Goal: Task Accomplishment & Management: Use online tool/utility

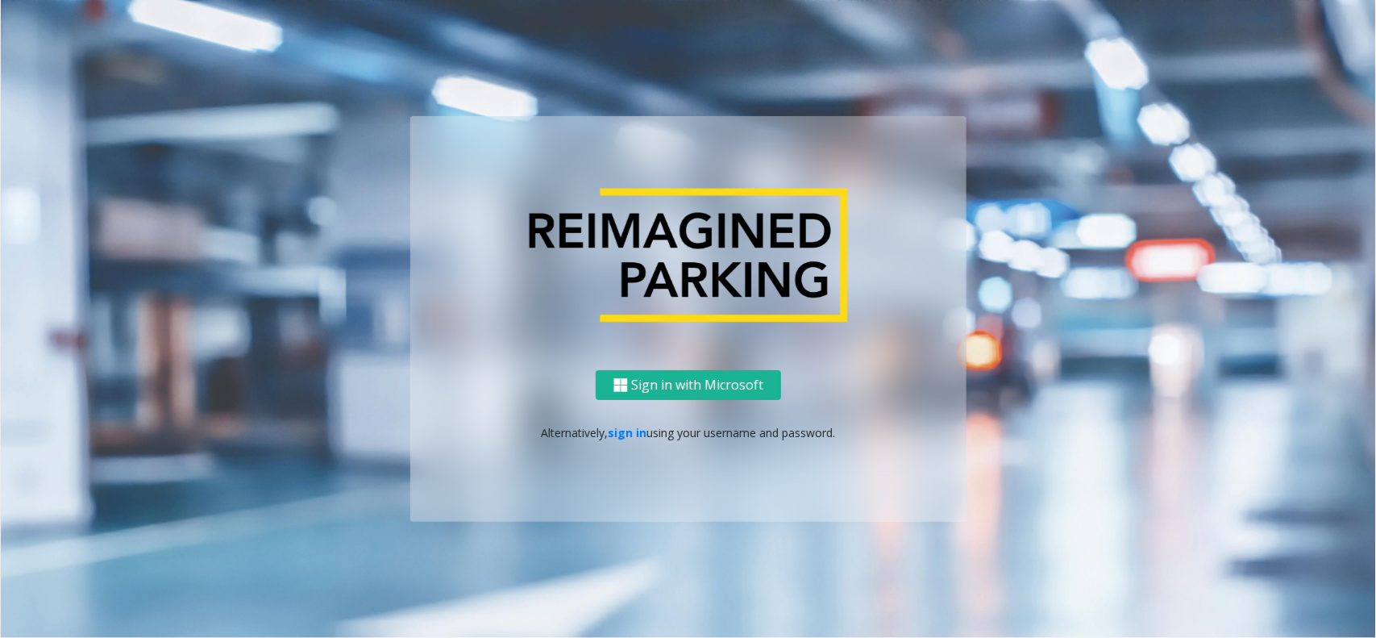
click at [279, 98] on ng-component "Sign in with Microsoft Alternatively, sign in using your username and password." at bounding box center [688, 319] width 1375 height 638
drag, startPoint x: 646, startPoint y: 432, endPoint x: 618, endPoint y: 435, distance: 28.4
click at [647, 432] on p "Alternatively, sign in using your username and password." at bounding box center [688, 432] width 524 height 17
click at [618, 435] on link "sign in" at bounding box center [628, 432] width 39 height 15
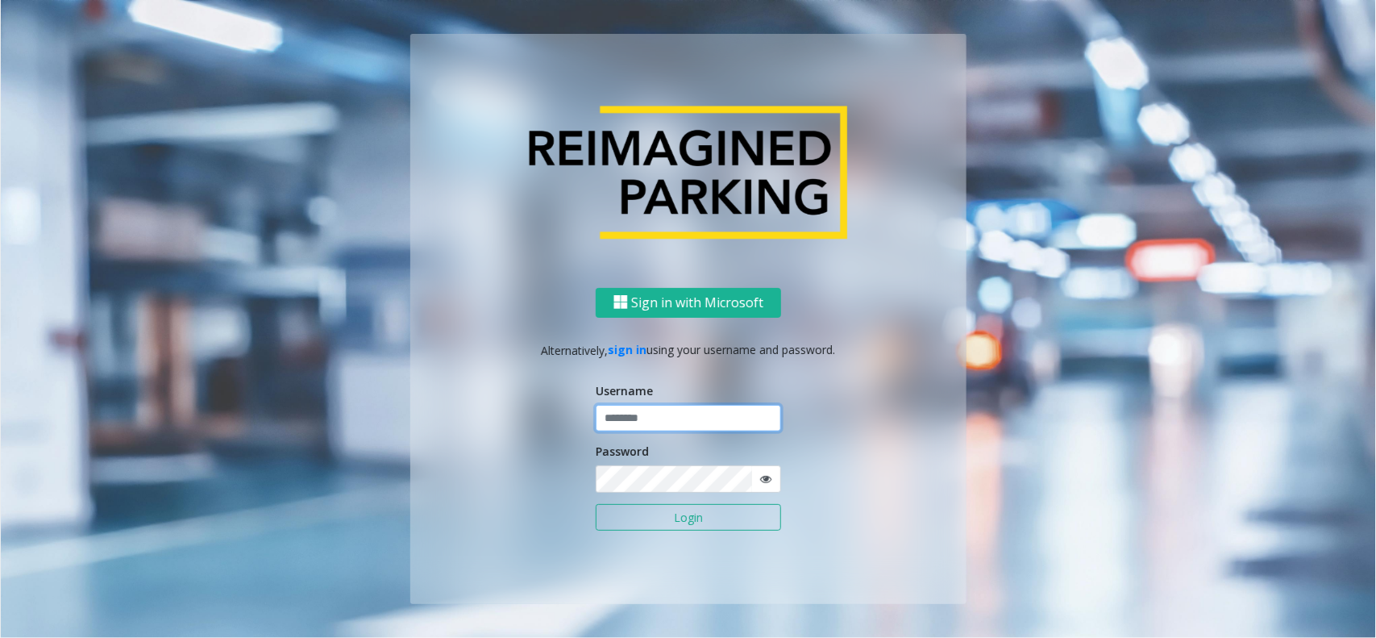
click at [635, 428] on input "text" at bounding box center [688, 418] width 185 height 27
click at [647, 392] on label "Username" at bounding box center [624, 390] width 57 height 17
click at [645, 428] on input "*********" at bounding box center [688, 418] width 185 height 27
type input "********"
click at [762, 476] on icon at bounding box center [765, 478] width 11 height 11
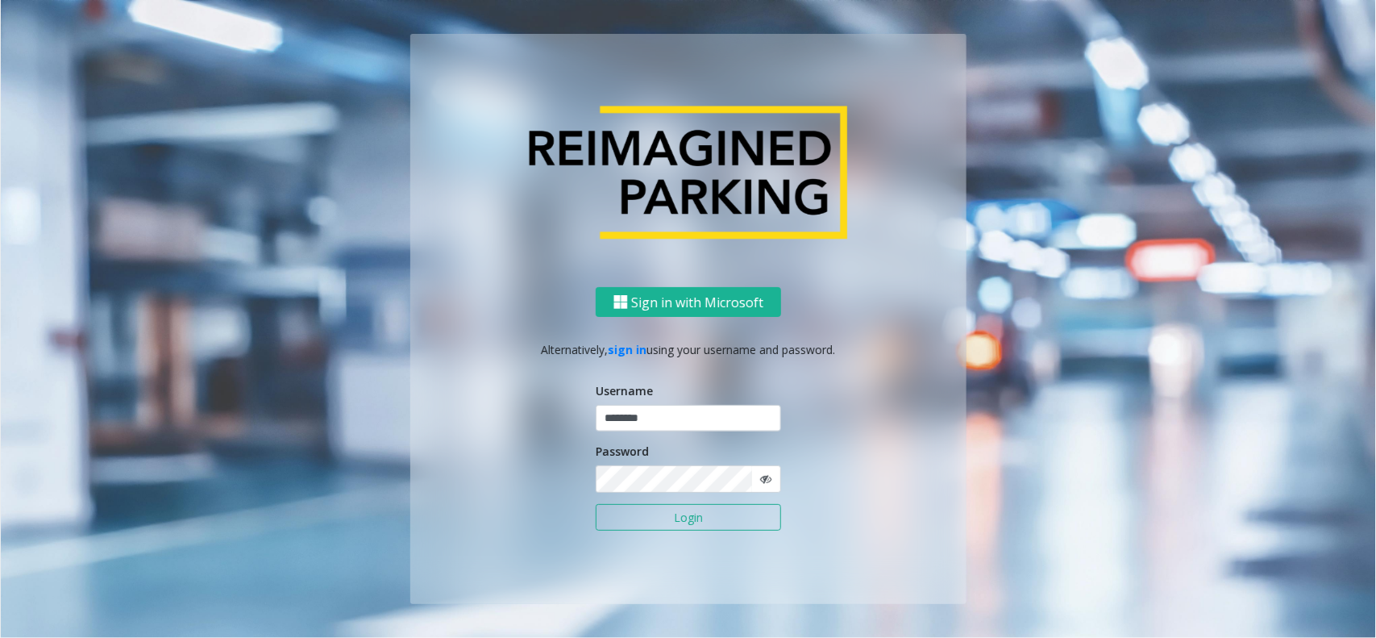
click at [762, 476] on icon at bounding box center [765, 478] width 11 height 11
click at [722, 532] on form "Username ******** Password Login" at bounding box center [688, 464] width 185 height 165
click at [703, 517] on button "Login" at bounding box center [688, 517] width 185 height 27
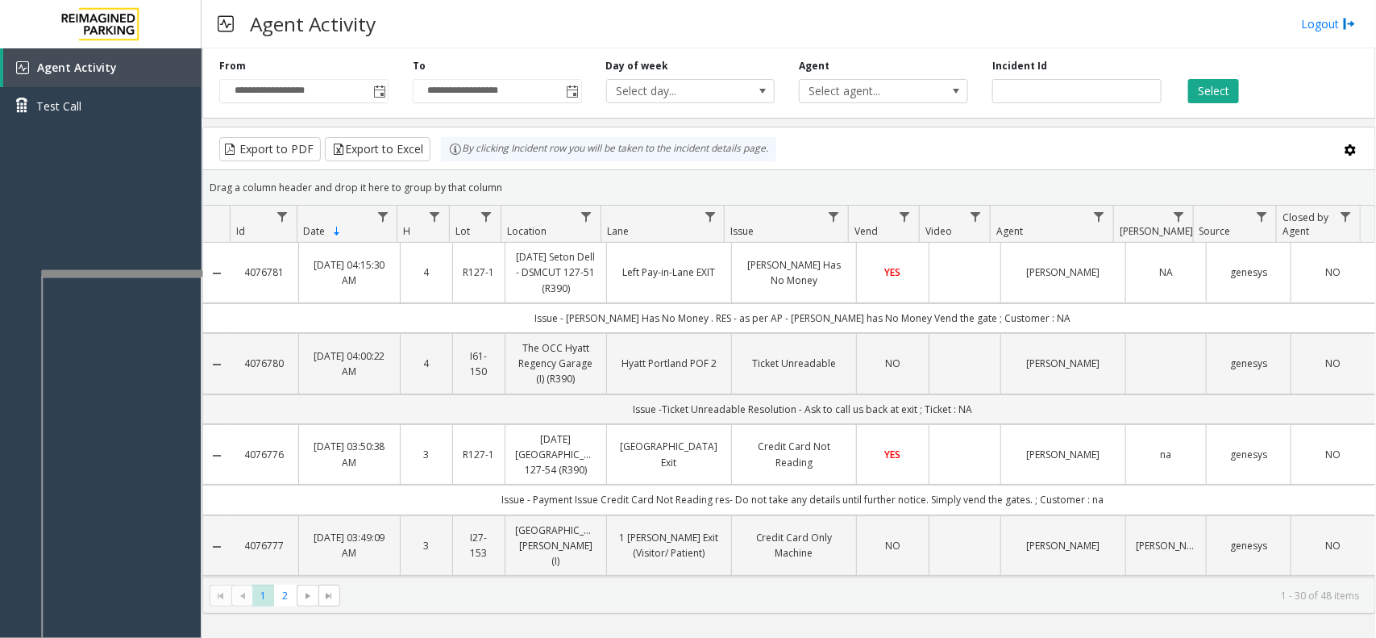
click at [139, 271] on div at bounding box center [121, 273] width 161 height 6
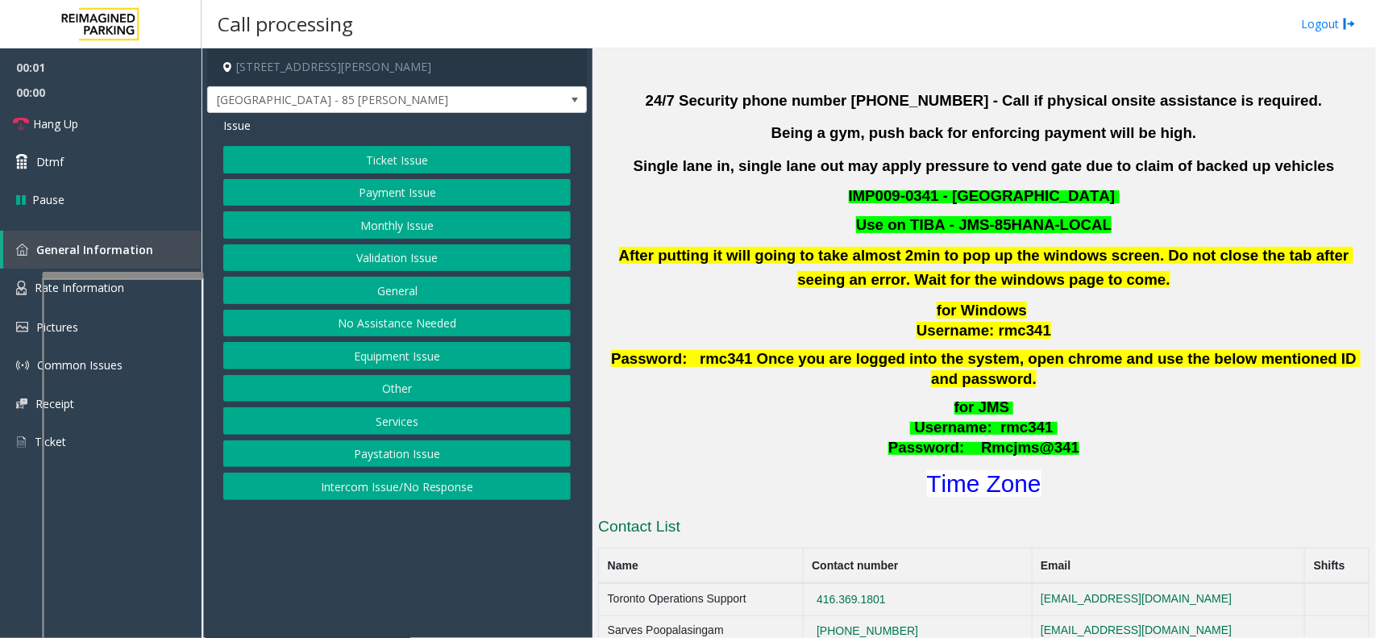
scroll to position [605, 0]
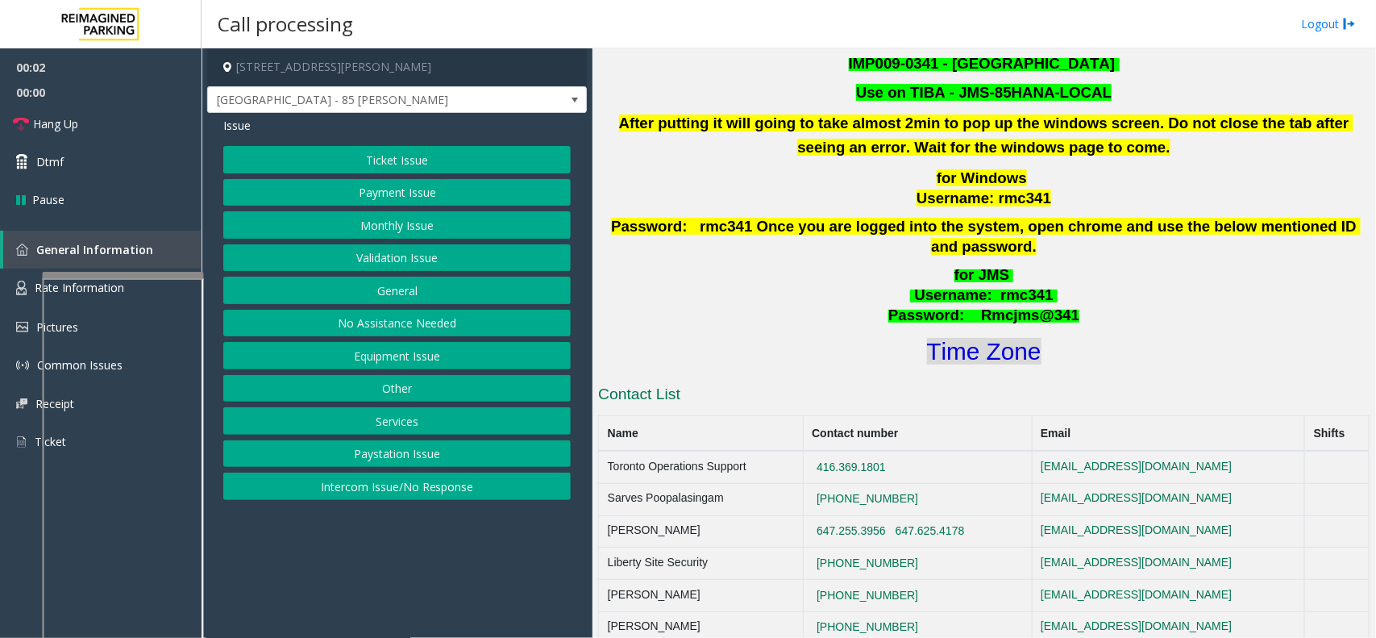
click at [981, 338] on font "Time Zone" at bounding box center [984, 351] width 114 height 27
click at [430, 243] on div "Ticket Issue Payment Issue Monthly Issue Validation Issue General No Assistance…" at bounding box center [396, 323] width 347 height 354
click at [411, 255] on button "Validation Issue" at bounding box center [396, 257] width 347 height 27
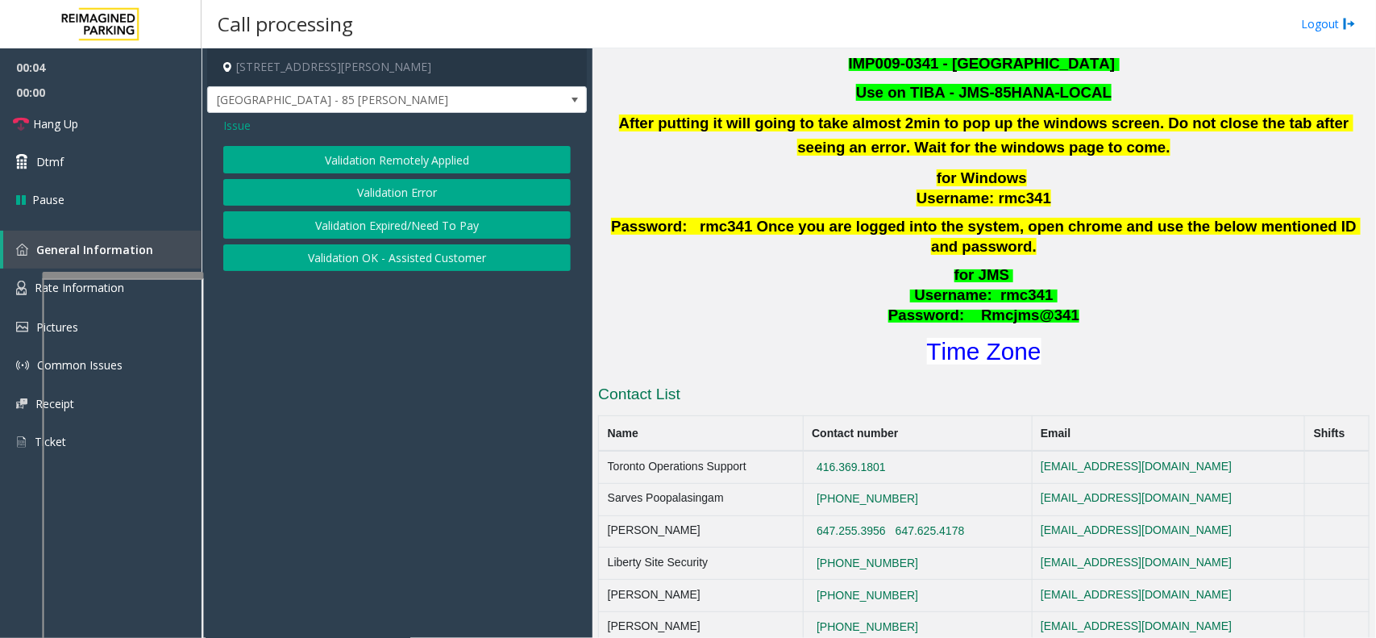
click at [414, 187] on button "Validation Error" at bounding box center [396, 192] width 347 height 27
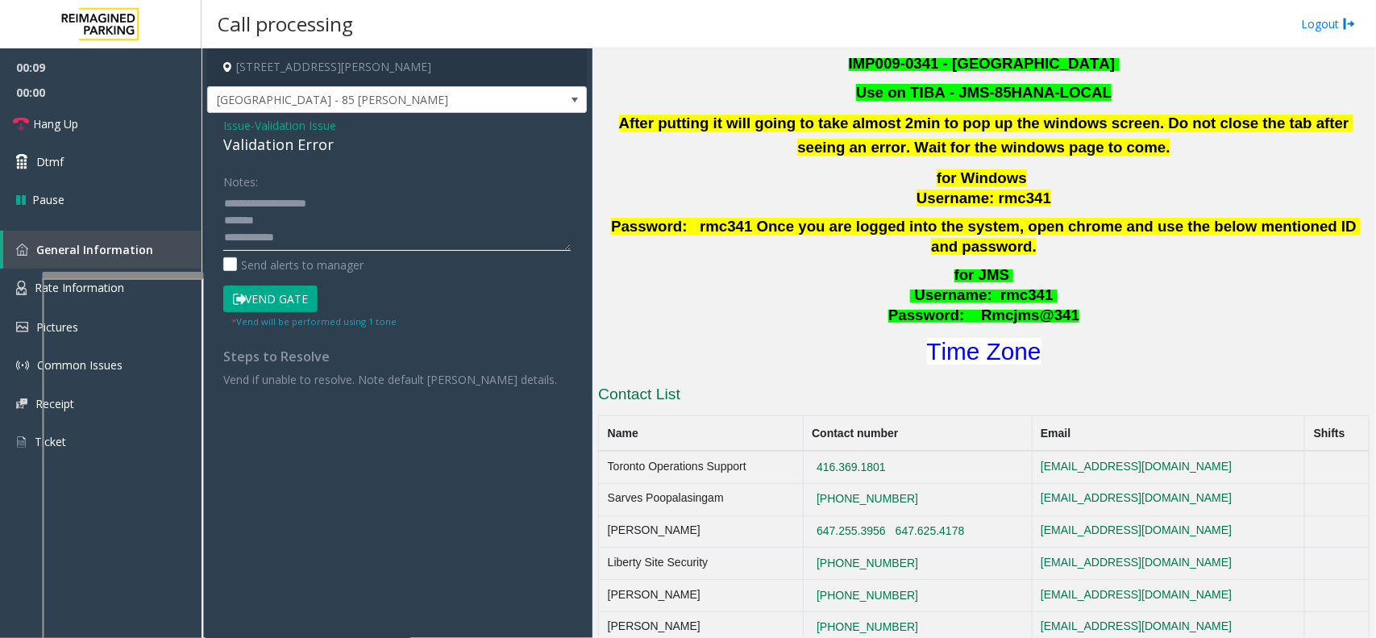
click at [311, 222] on textarea at bounding box center [396, 220] width 347 height 60
click at [328, 232] on textarea at bounding box center [396, 220] width 347 height 60
click at [360, 206] on textarea at bounding box center [396, 220] width 347 height 60
type textarea "**********"
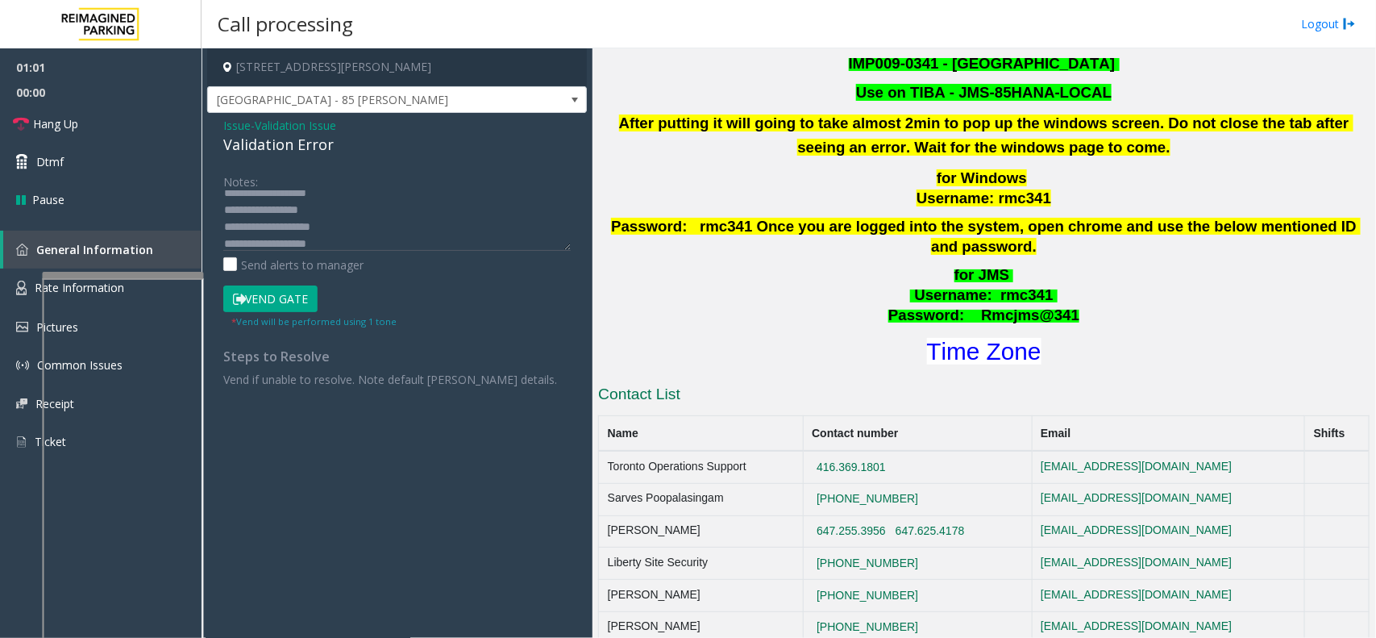
click at [298, 297] on button "Vend Gate" at bounding box center [270, 298] width 94 height 27
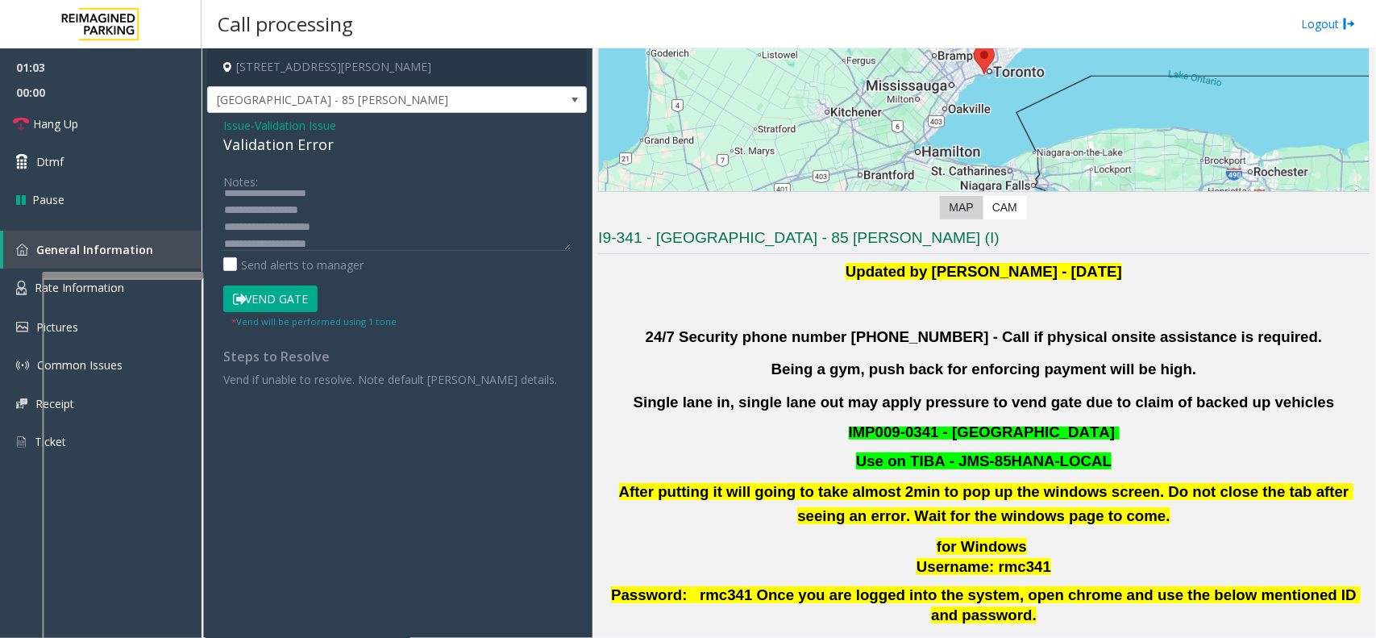
scroll to position [202, 0]
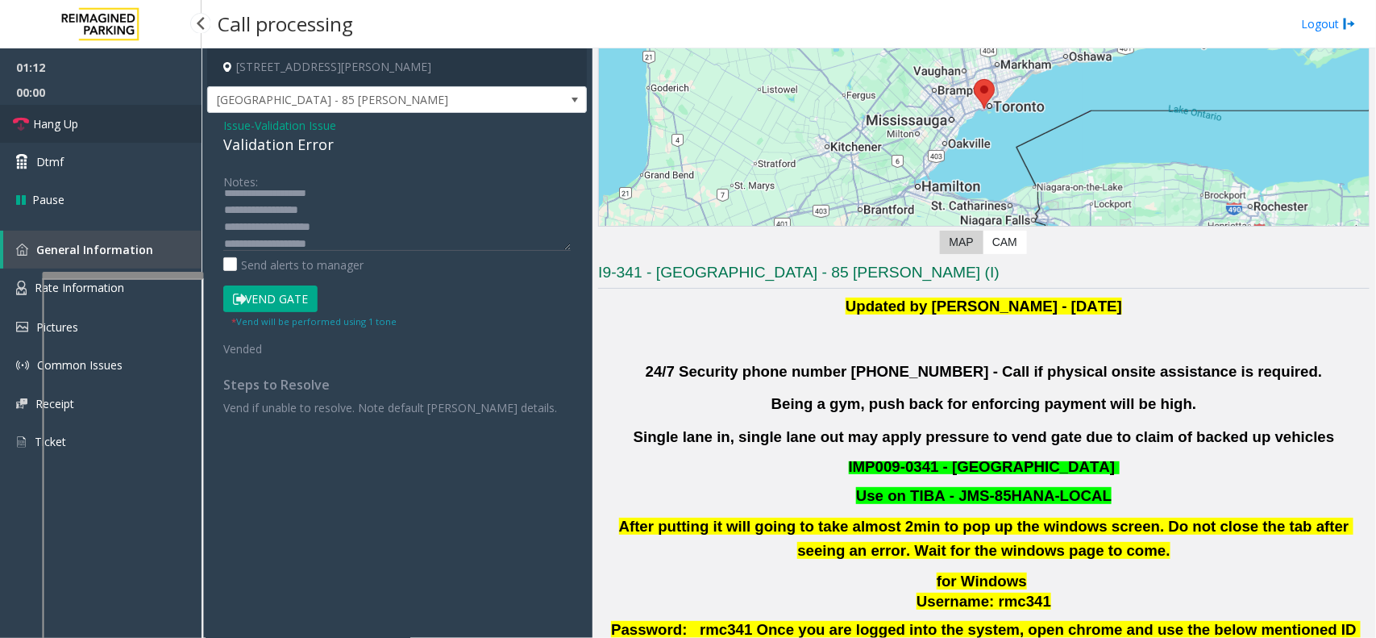
click at [107, 118] on link "Hang Up" at bounding box center [101, 124] width 202 height 38
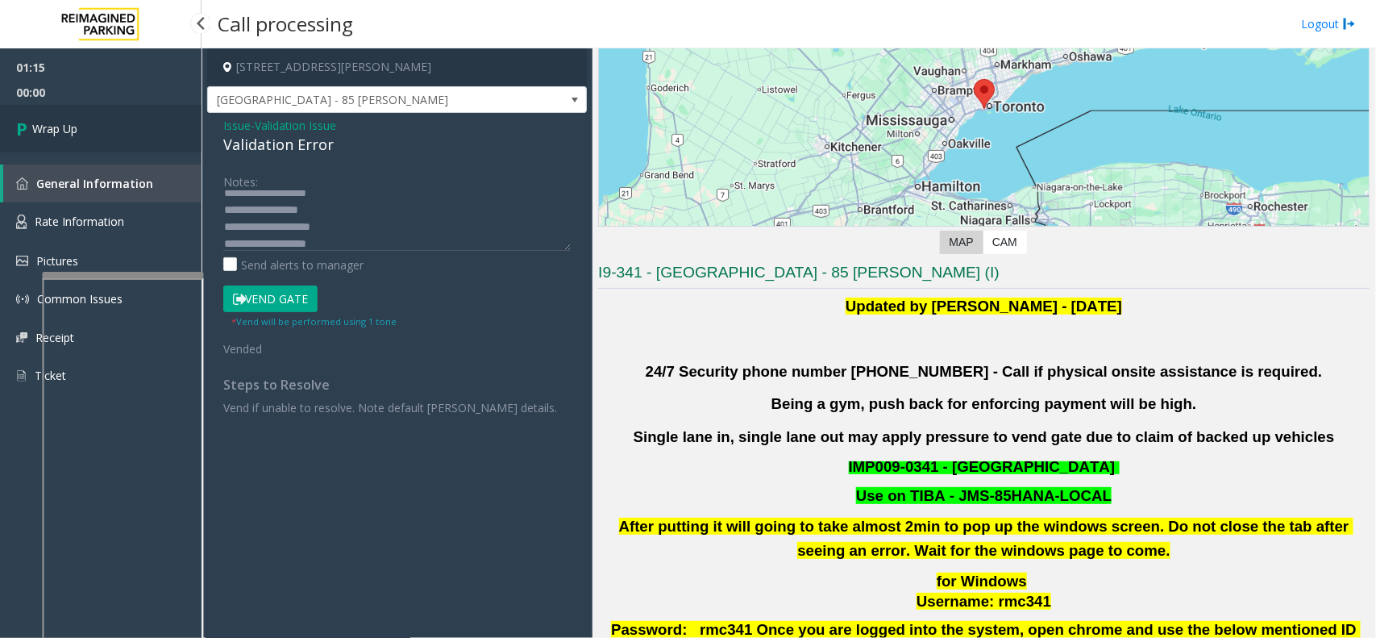
click at [85, 123] on link "Wrap Up" at bounding box center [101, 129] width 202 height 48
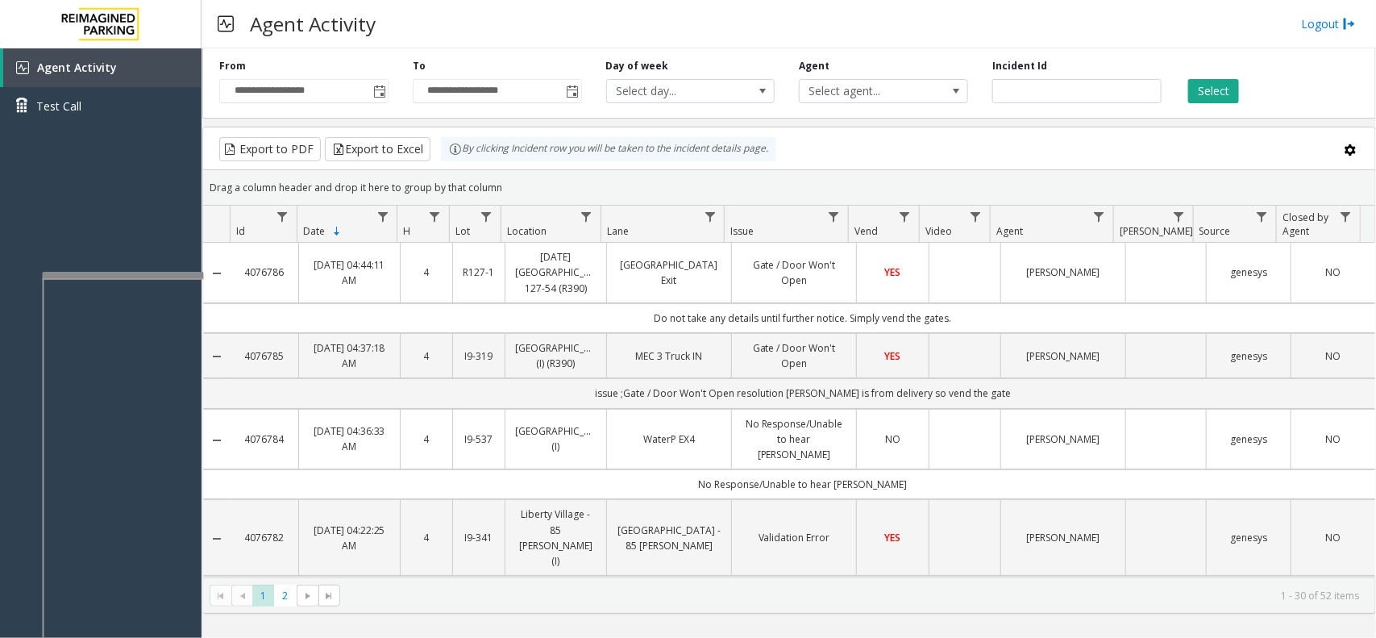
click at [1348, 14] on div "Agent Activity Logout" at bounding box center [789, 24] width 1174 height 48
click at [1332, 24] on link "Logout" at bounding box center [1328, 23] width 55 height 17
